Goal: Task Accomplishment & Management: Manage account settings

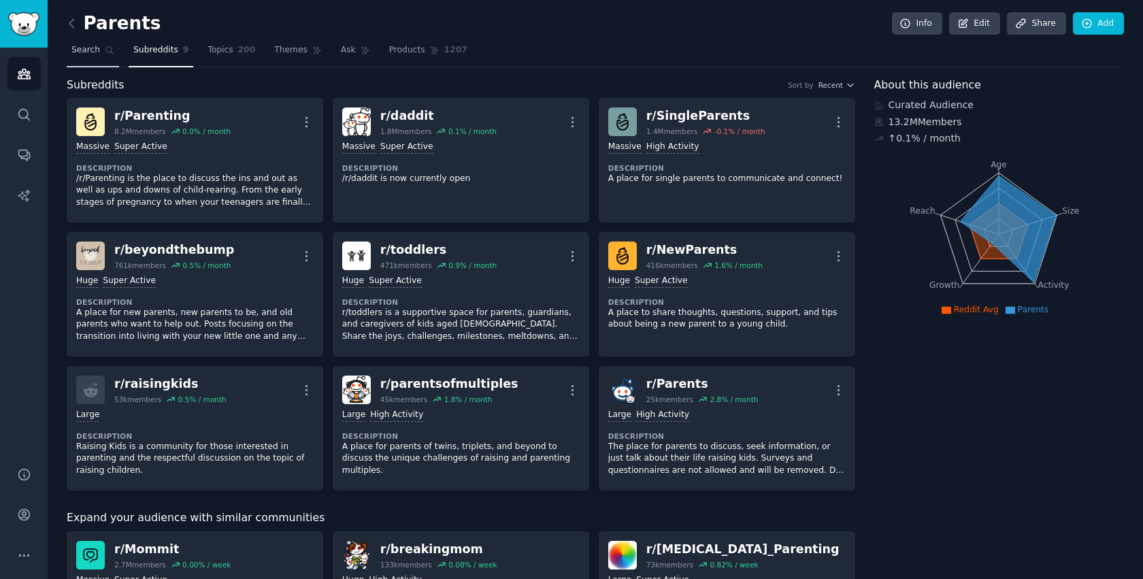
click at [93, 54] on span "Search" at bounding box center [85, 50] width 29 height 12
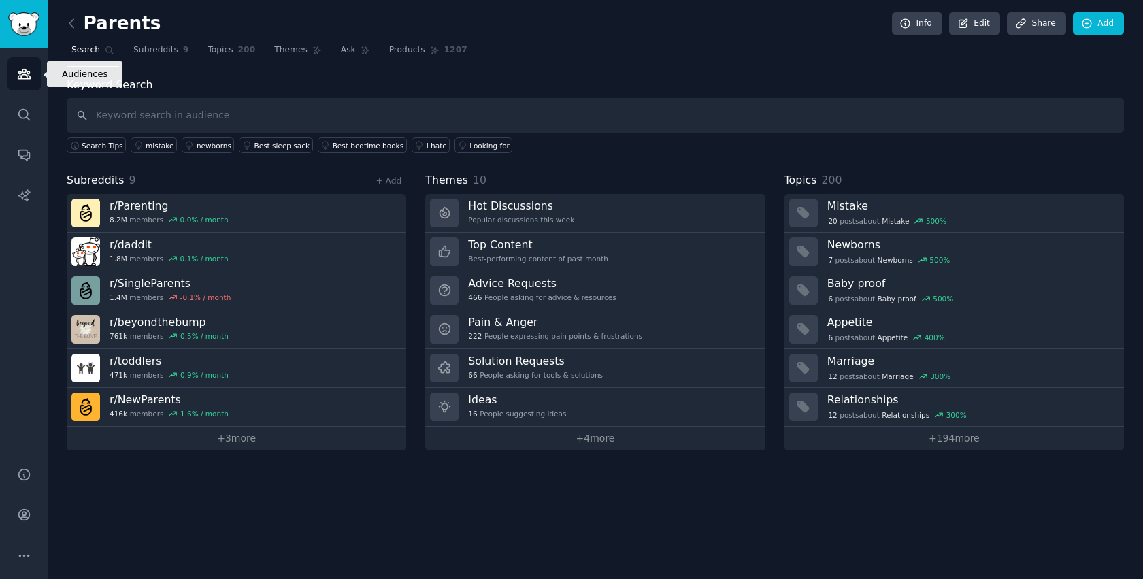
click at [24, 86] on link "Audiences" at bounding box center [23, 73] width 33 height 33
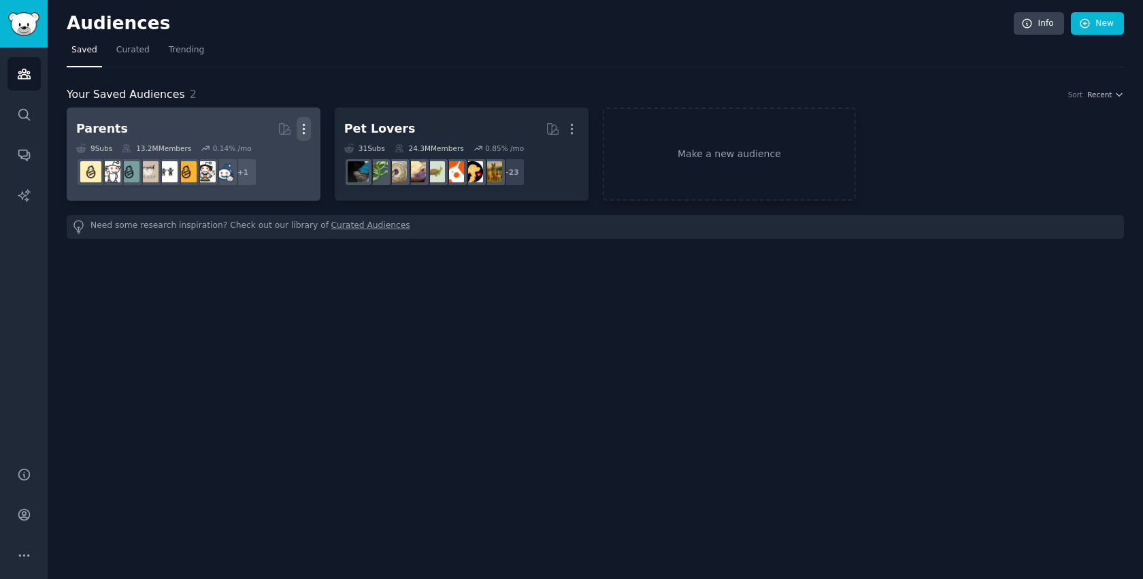
click at [307, 126] on icon "button" at bounding box center [304, 129] width 14 height 14
click at [273, 158] on p "Delete" at bounding box center [266, 157] width 31 height 14
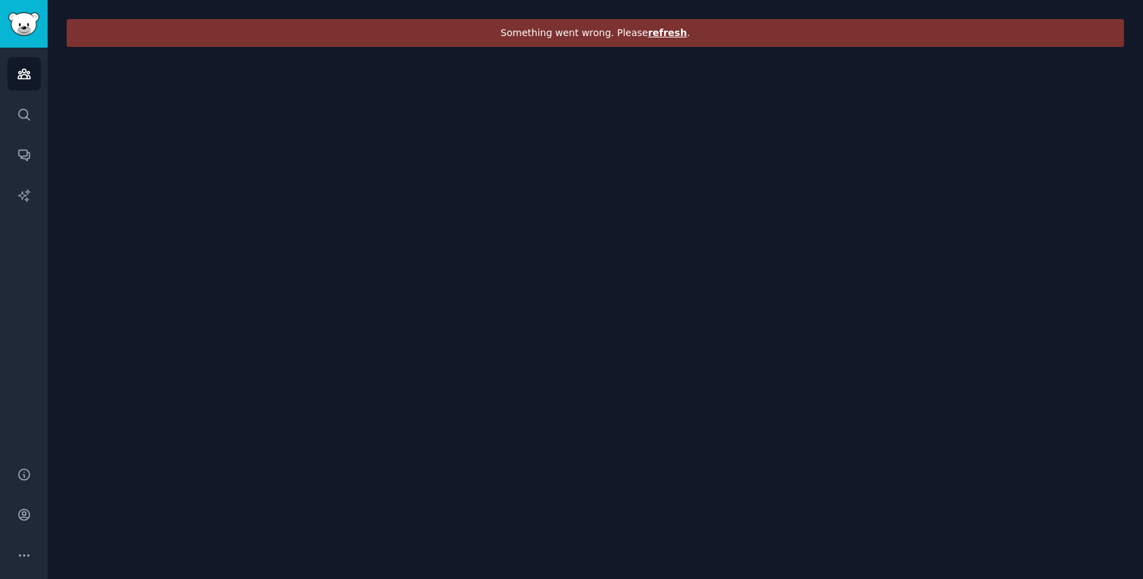
click at [670, 31] on span "refresh" at bounding box center [666, 32] width 39 height 11
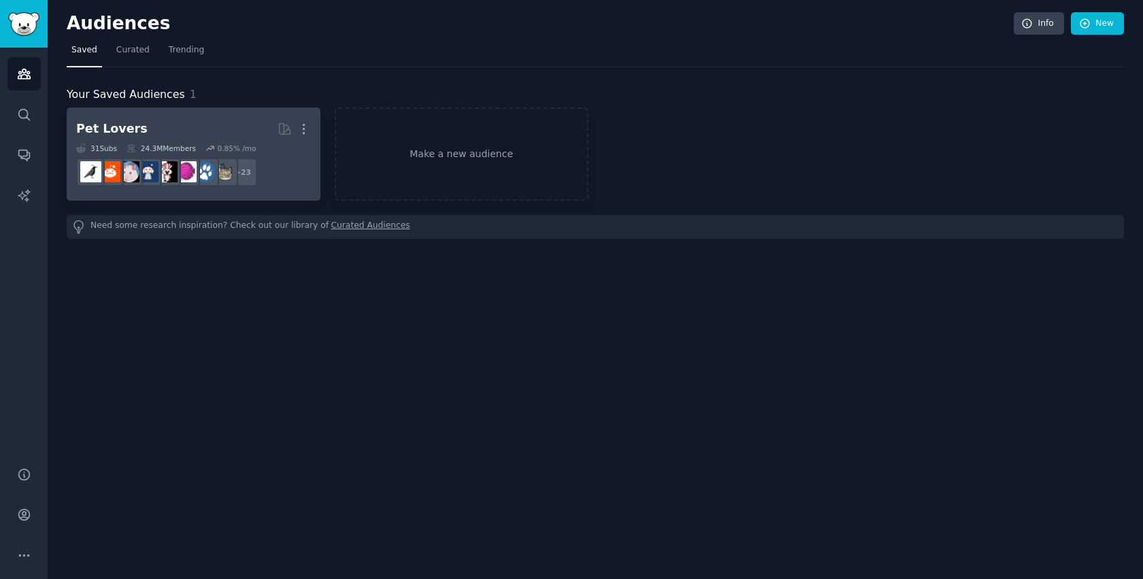
click at [188, 113] on link "Pet Lovers More 31 Sub s 24.3M Members 0.85 % /mo r/parrots + 23" at bounding box center [194, 153] width 254 height 93
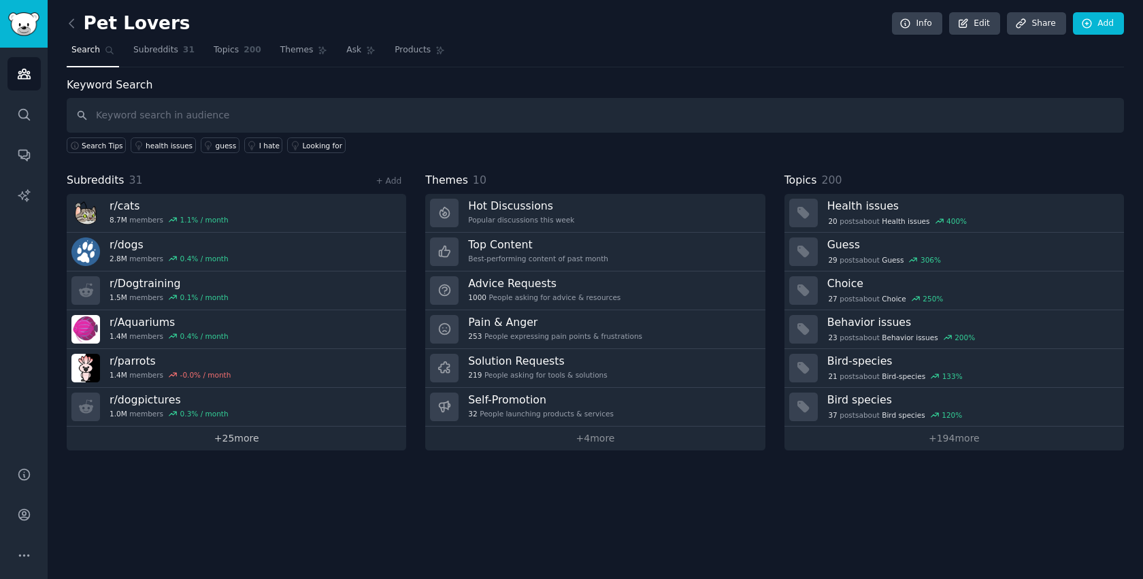
click at [291, 442] on link "+ 25 more" at bounding box center [236, 438] width 339 height 24
